Goal: Task Accomplishment & Management: Use online tool/utility

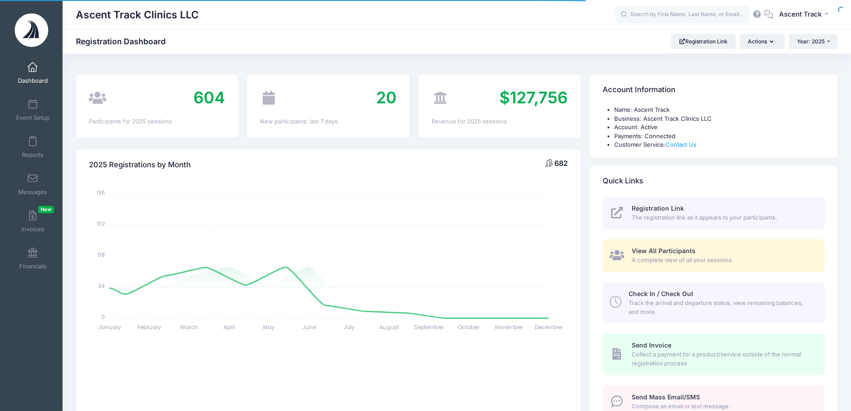
select select
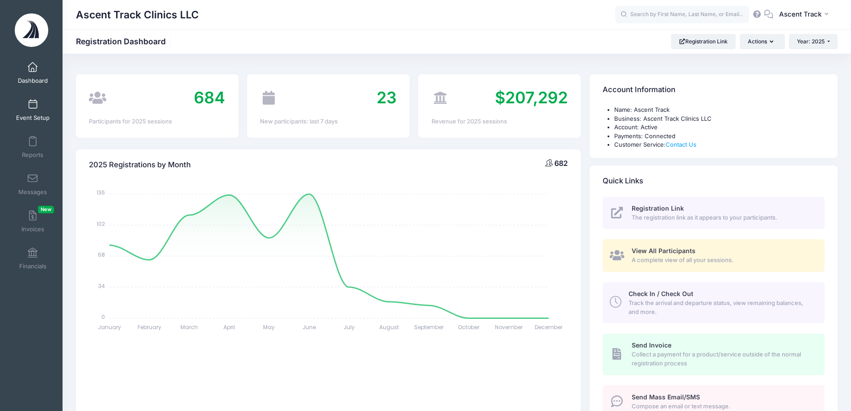
click at [18, 106] on link "Event Setup" at bounding box center [33, 109] width 42 height 31
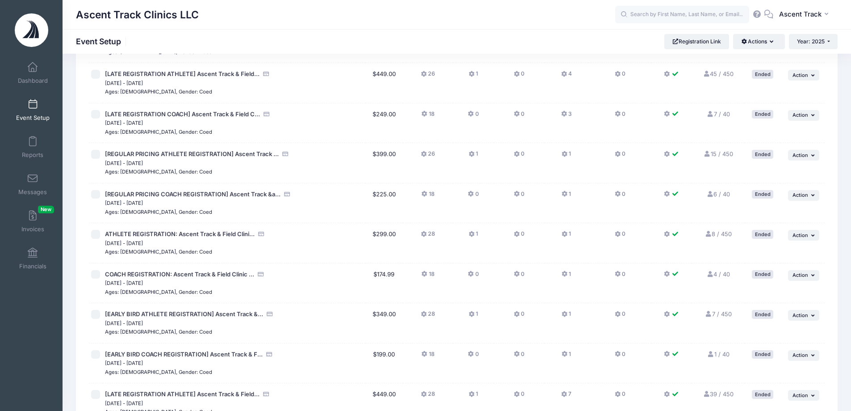
scroll to position [642, 0]
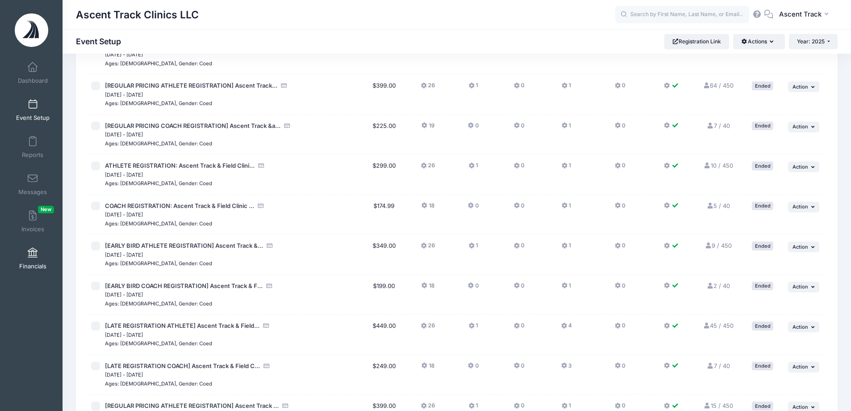
click at [33, 252] on span at bounding box center [33, 253] width 0 height 10
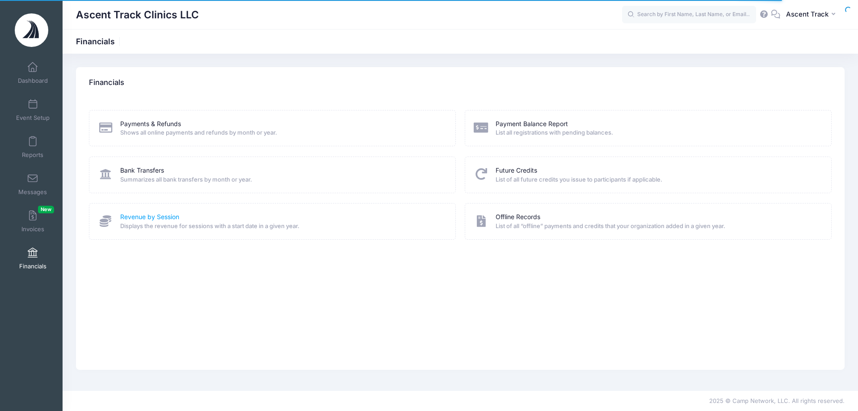
click at [157, 213] on link "Revenue by Session" at bounding box center [149, 216] width 59 height 9
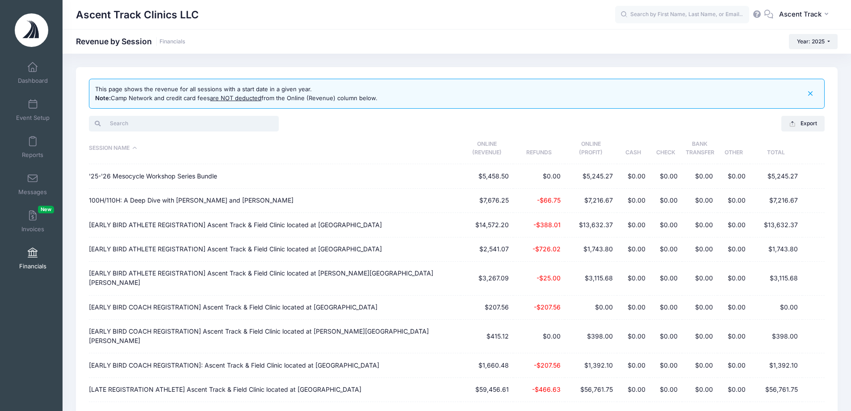
click at [116, 122] on input "search" at bounding box center [184, 123] width 190 height 15
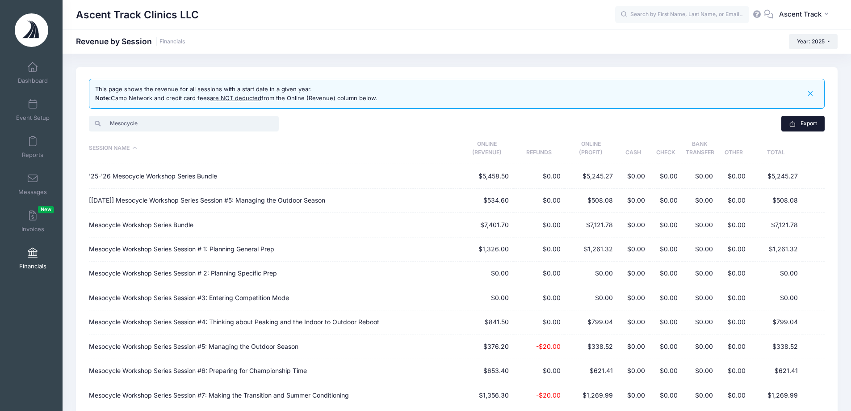
type input "Mesocycle"
click at [810, 122] on button "Export" at bounding box center [803, 123] width 43 height 15
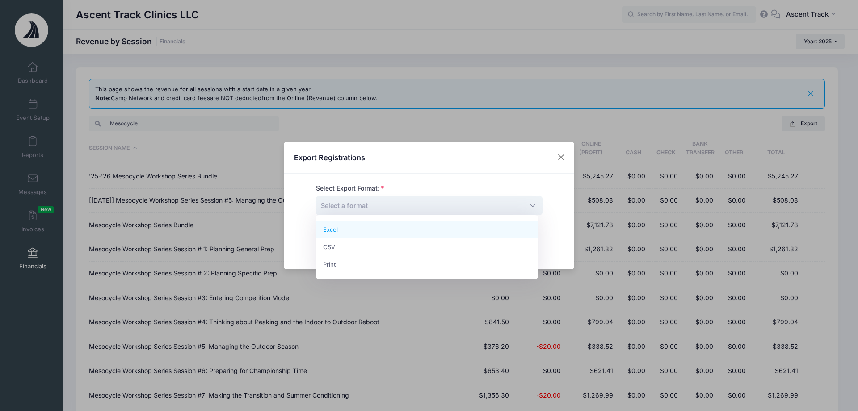
click at [429, 197] on span "Select a format" at bounding box center [429, 205] width 227 height 19
select select "excel"
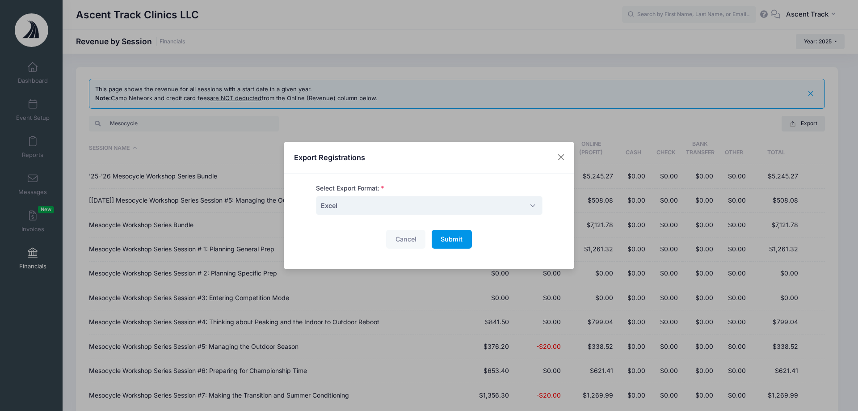
click at [453, 233] on button "Submit Please wait..." at bounding box center [452, 239] width 40 height 19
